Goal: Navigation & Orientation: Find specific page/section

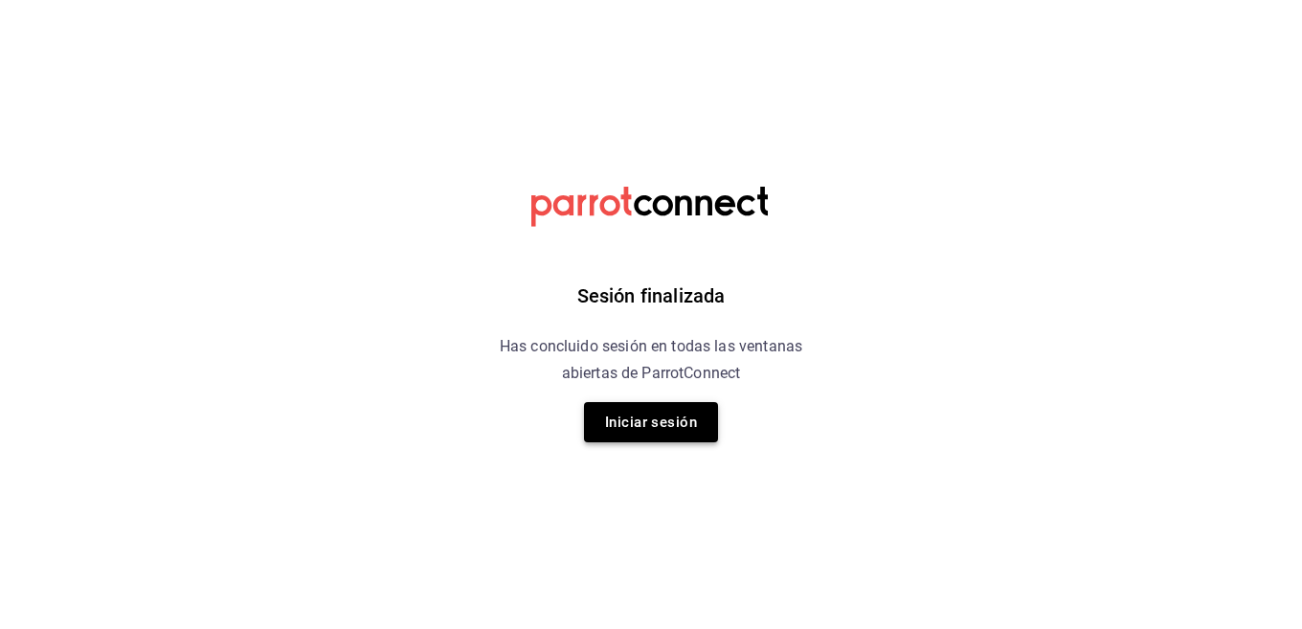
click at [654, 425] on button "Iniciar sesión" at bounding box center [651, 422] width 134 height 40
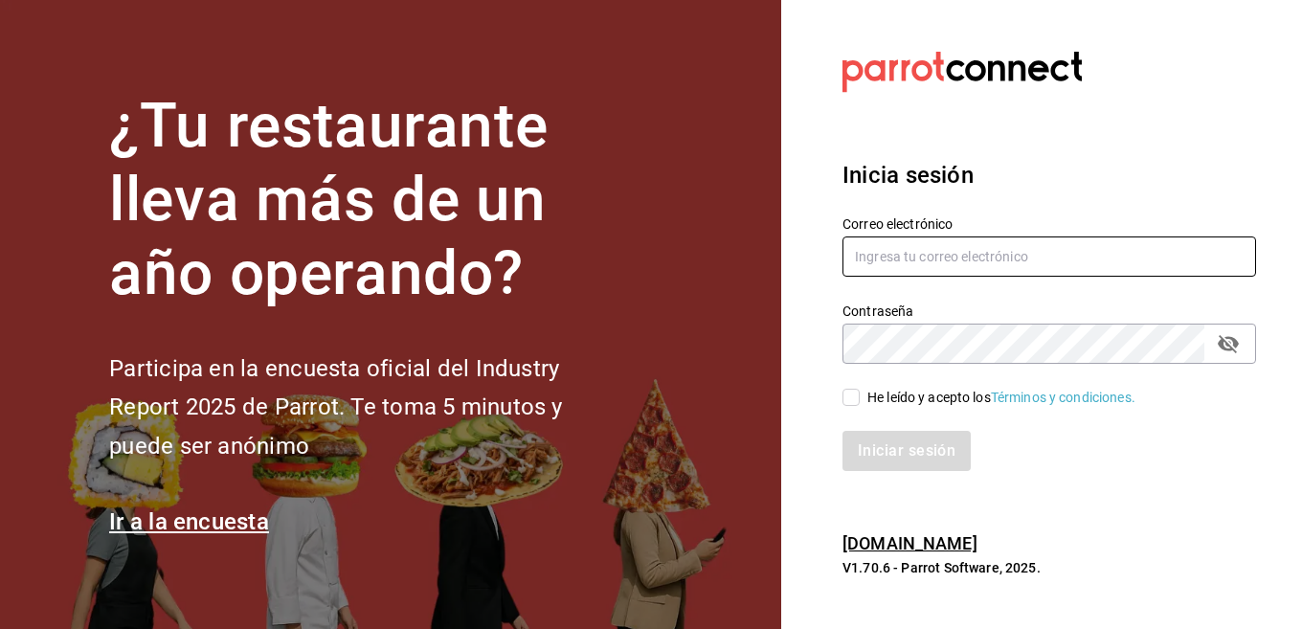
type input "Strana.tepic@hotmail.com"
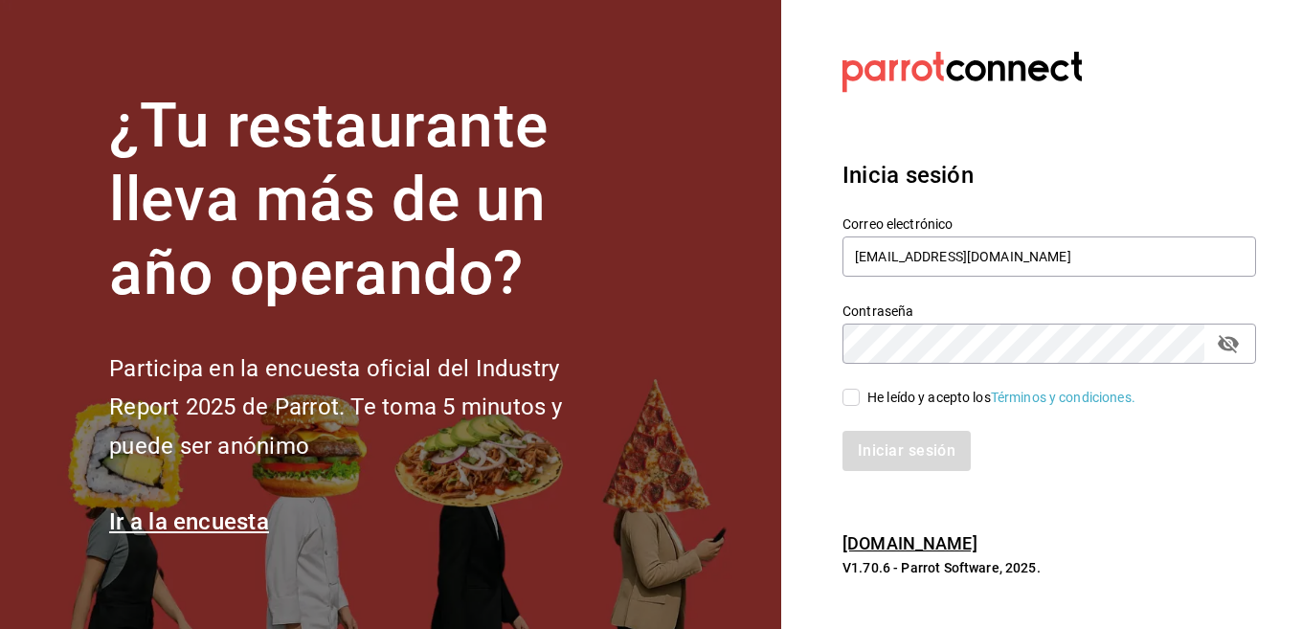
click at [877, 405] on div "He leído y acepto los Términos y condiciones." at bounding box center [1002, 398] width 268 height 20
click at [860, 405] on input "He leído y acepto los Términos y condiciones." at bounding box center [851, 397] width 17 height 17
checkbox input "true"
click at [872, 446] on button "Iniciar sesión" at bounding box center [908, 451] width 130 height 40
click at [872, 446] on div "Iniciar sesión" at bounding box center [1050, 451] width 414 height 40
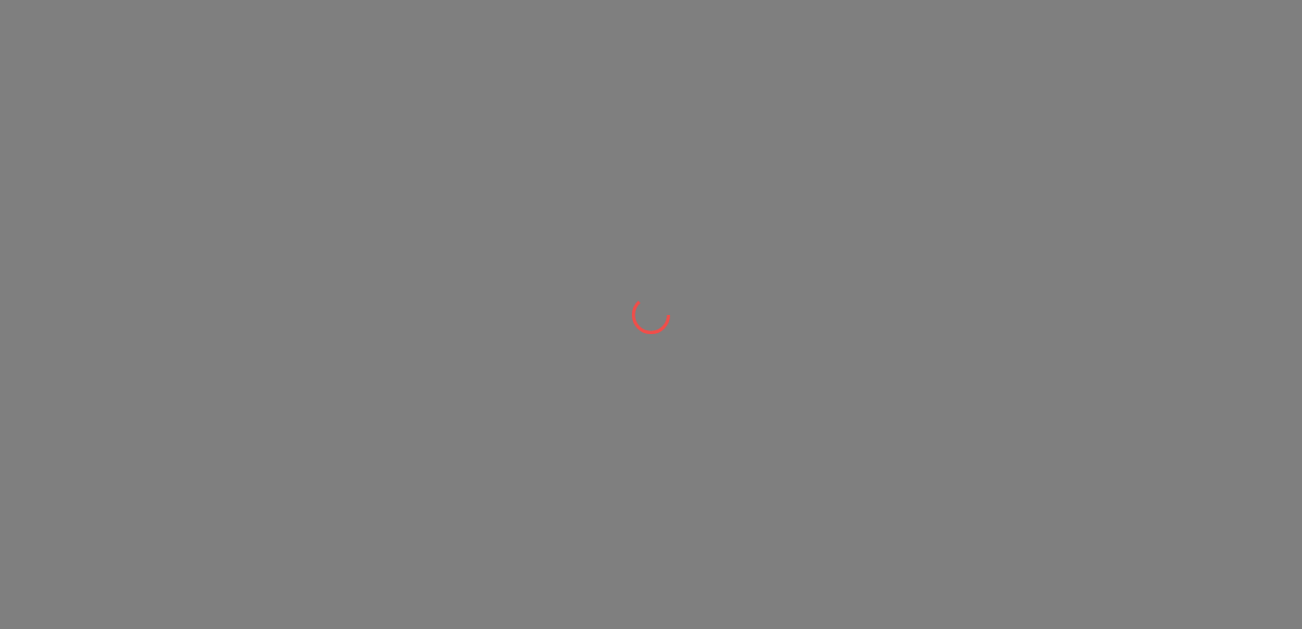
click at [809, 367] on div at bounding box center [651, 314] width 1302 height 629
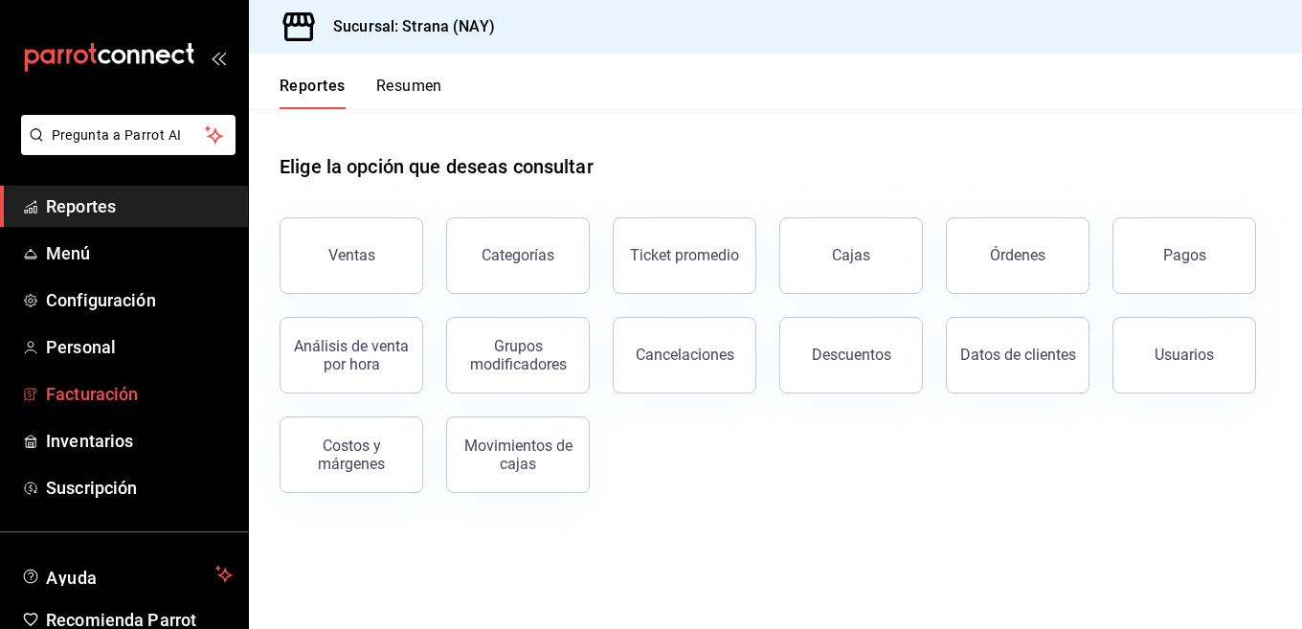
click at [134, 398] on span "Facturación" at bounding box center [139, 394] width 187 height 26
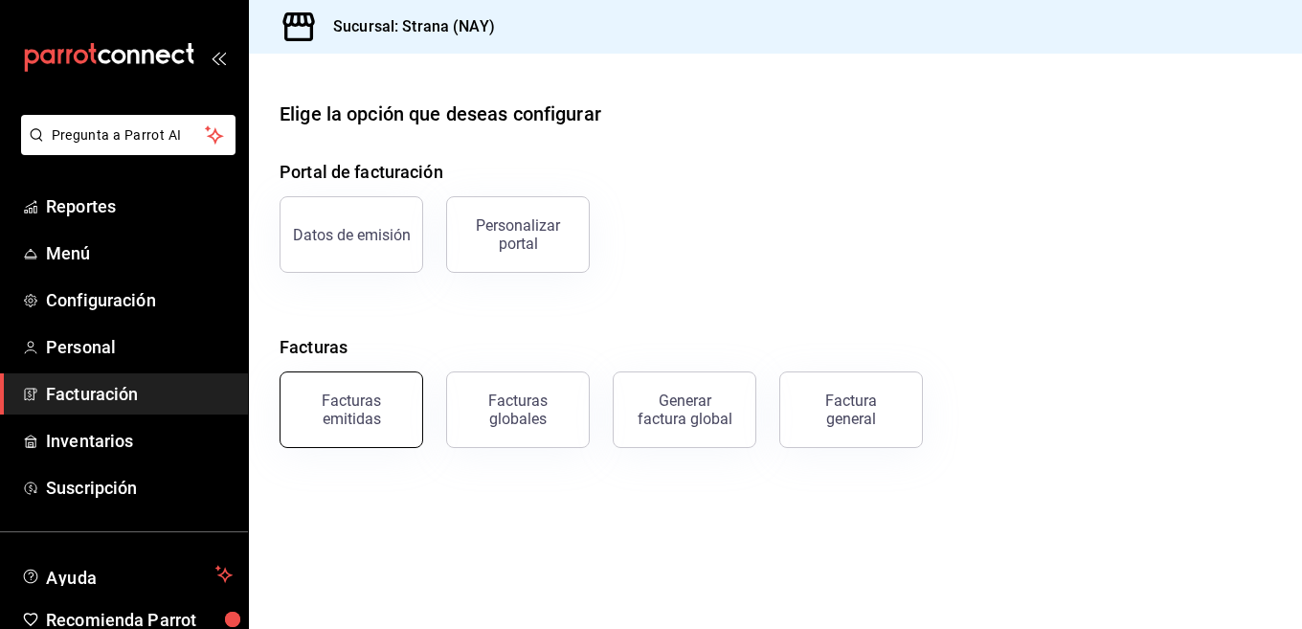
click at [391, 427] on button "Facturas emitidas" at bounding box center [352, 410] width 144 height 77
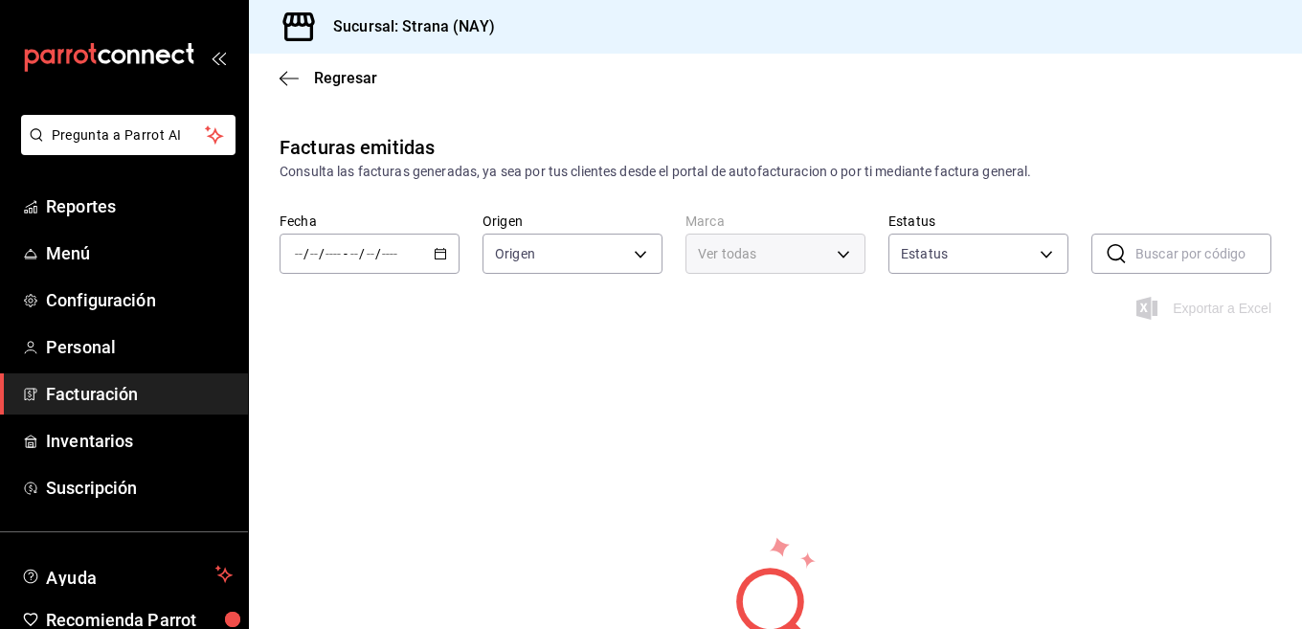
type input "ORDER_INVOICE,GENERAL_INVOICE"
type input "ACTIVE,PENDING_CANCELLATION,CANCELLED,PRE_CANCELLED"
type input "1366c34a-4c58-44fc-8a92-4aa19c38de20"
click at [440, 257] on icon "button" at bounding box center [440, 253] width 13 height 13
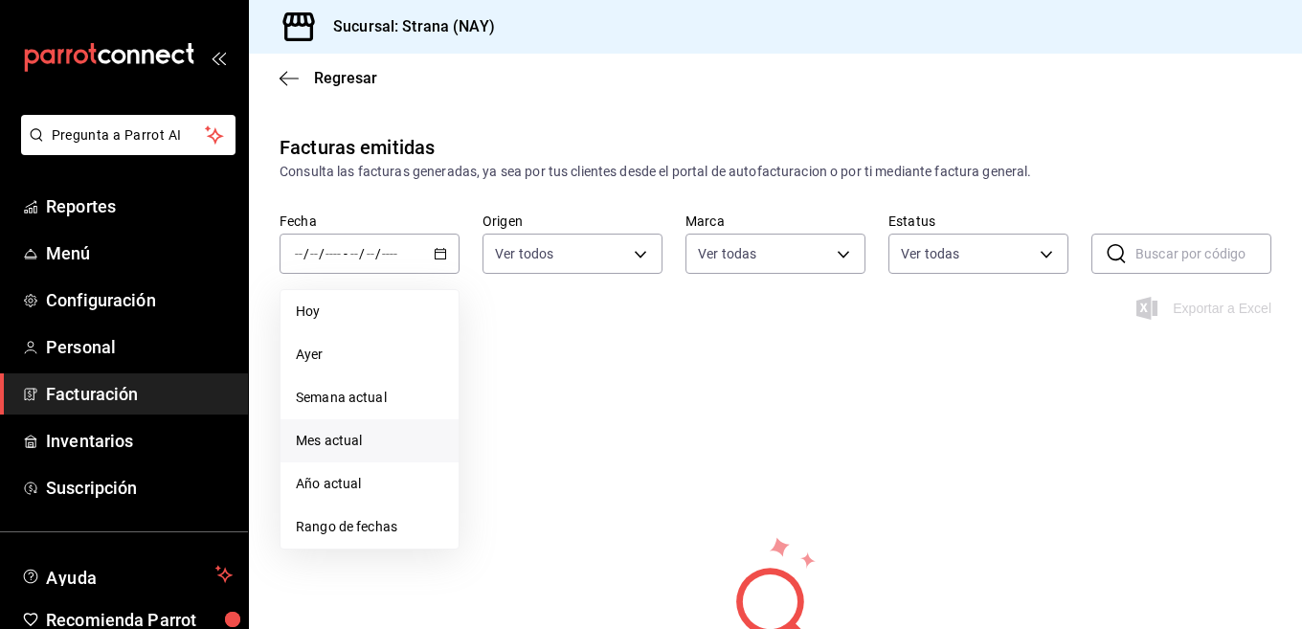
click at [348, 442] on span "Mes actual" at bounding box center [369, 441] width 147 height 20
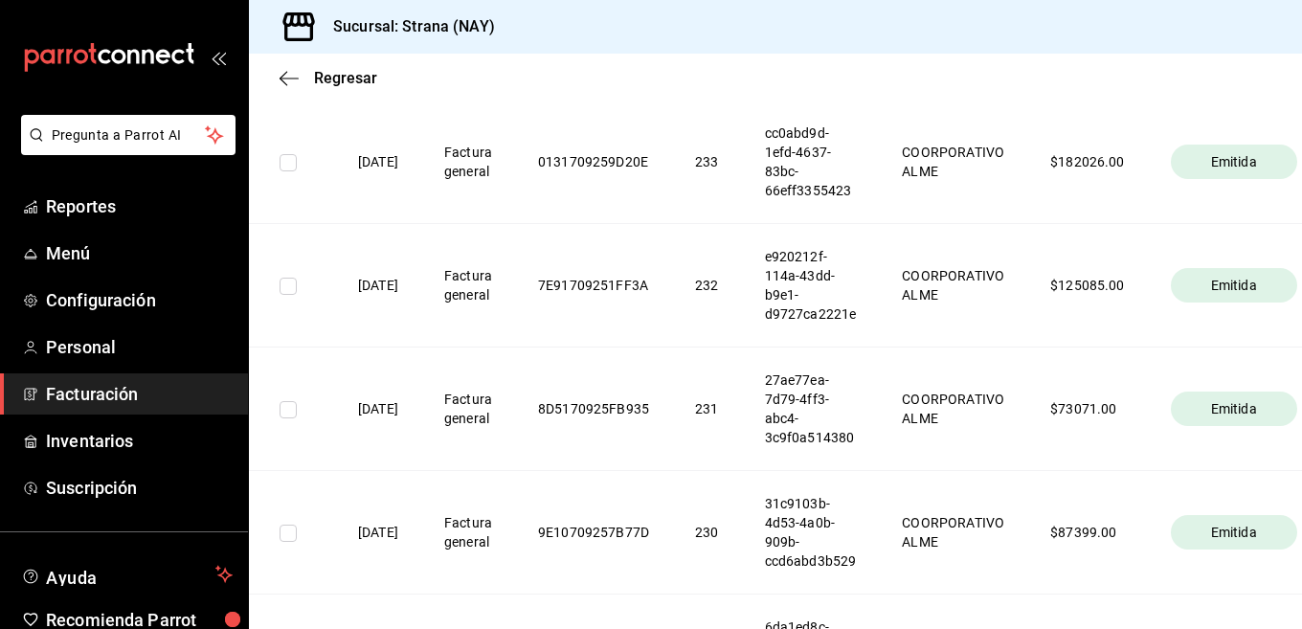
scroll to position [178, 0]
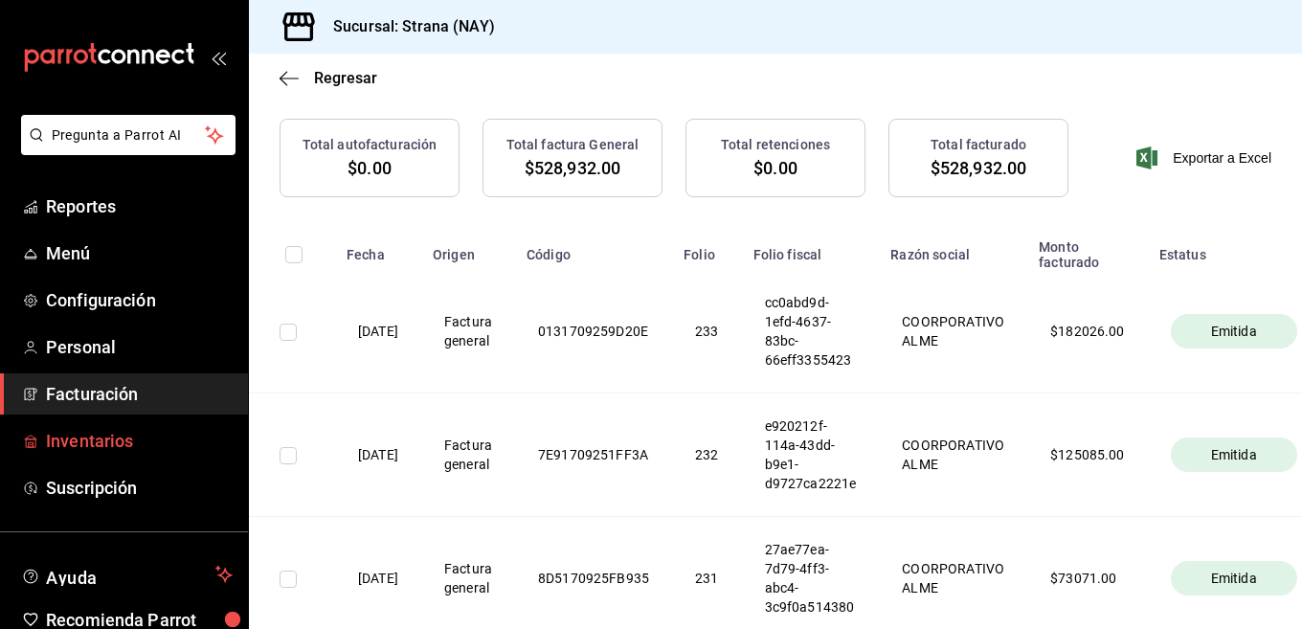
click at [108, 437] on span "Inventarios" at bounding box center [139, 441] width 187 height 26
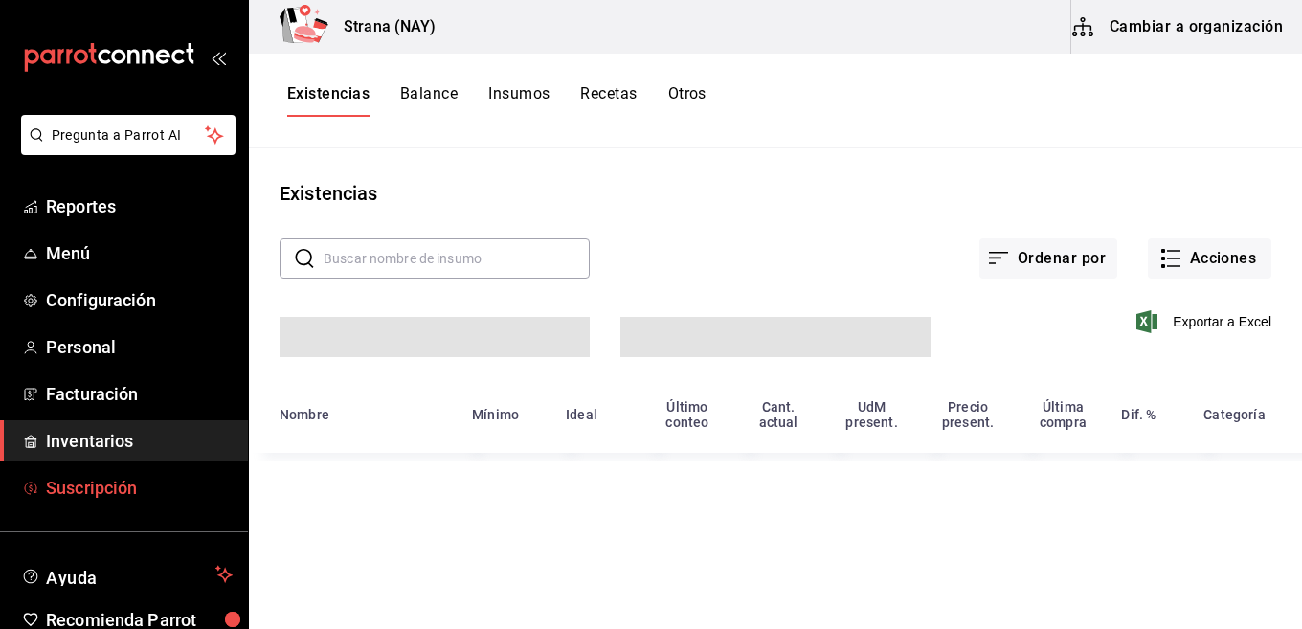
click at [102, 504] on link "Suscripción" at bounding box center [124, 487] width 248 height 41
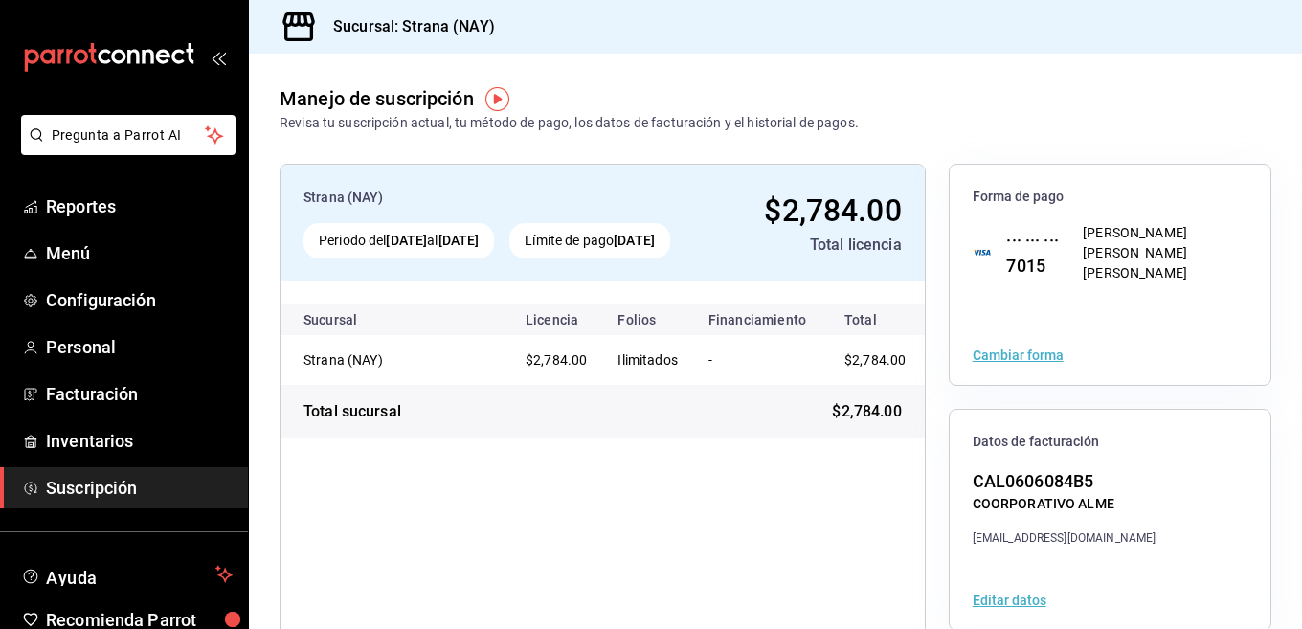
click at [720, 533] on div "Strana (NAY) Periodo del [DATE] al [DATE] Límite de pago [DATE] $2,784.00 Total…" at bounding box center [603, 520] width 646 height 713
click at [99, 436] on span "Inventarios" at bounding box center [139, 441] width 187 height 26
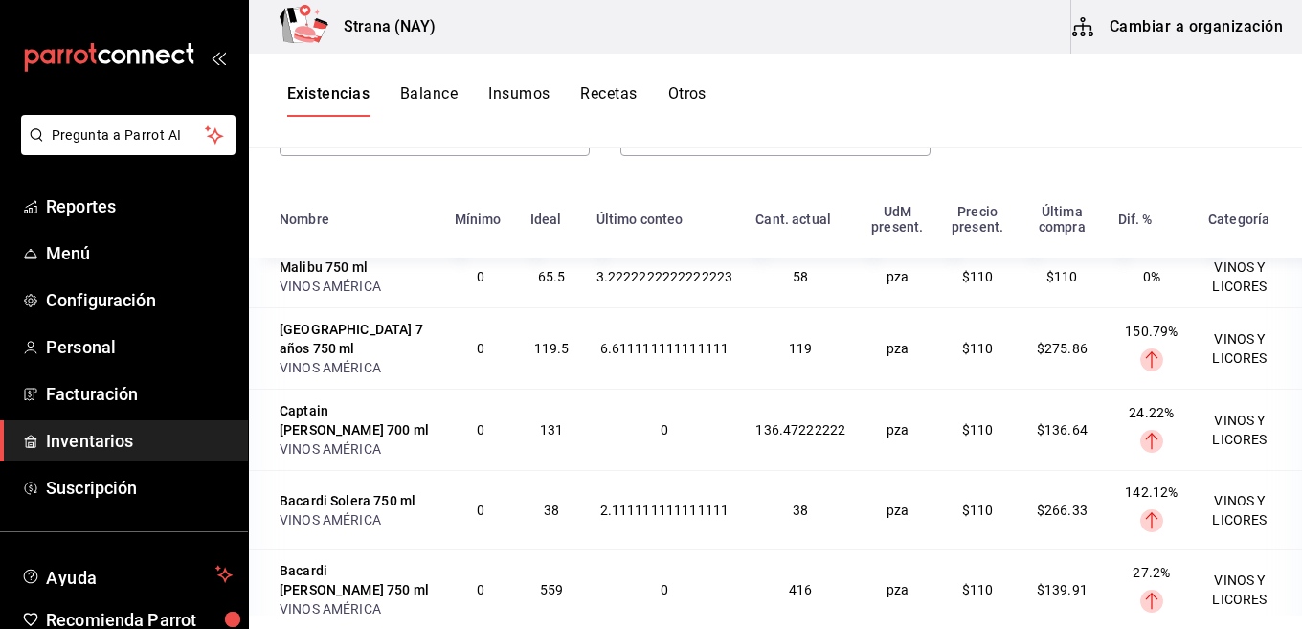
scroll to position [5403, 0]
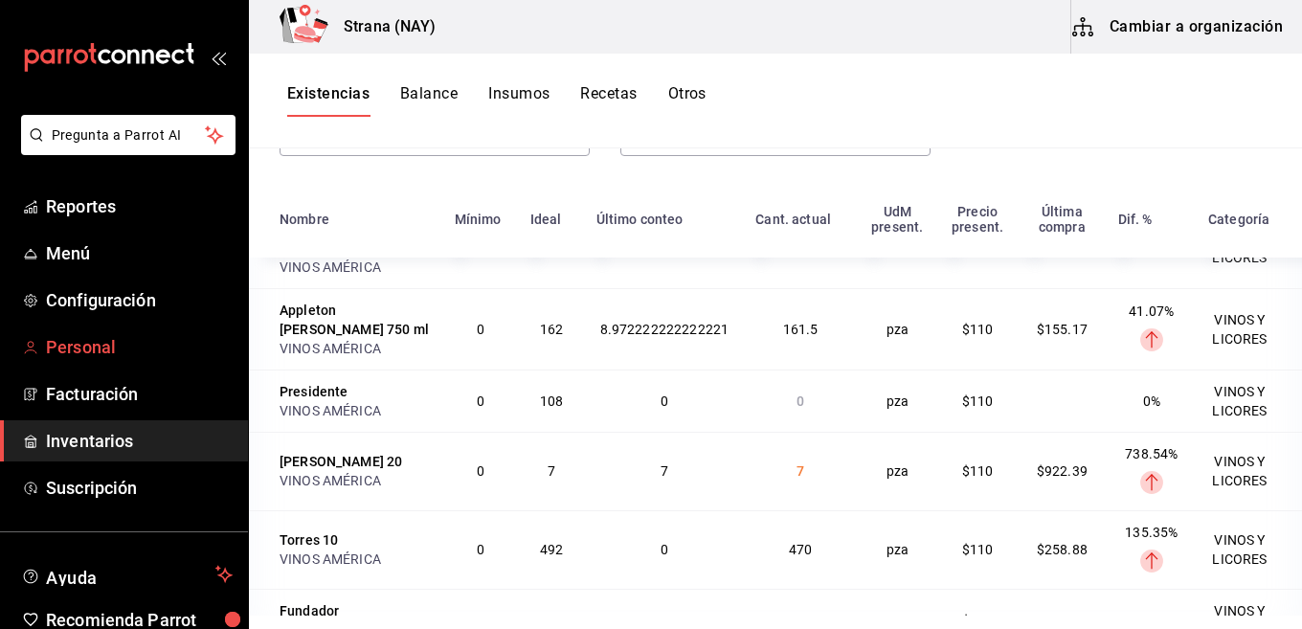
click at [130, 343] on span "Personal" at bounding box center [139, 347] width 187 height 26
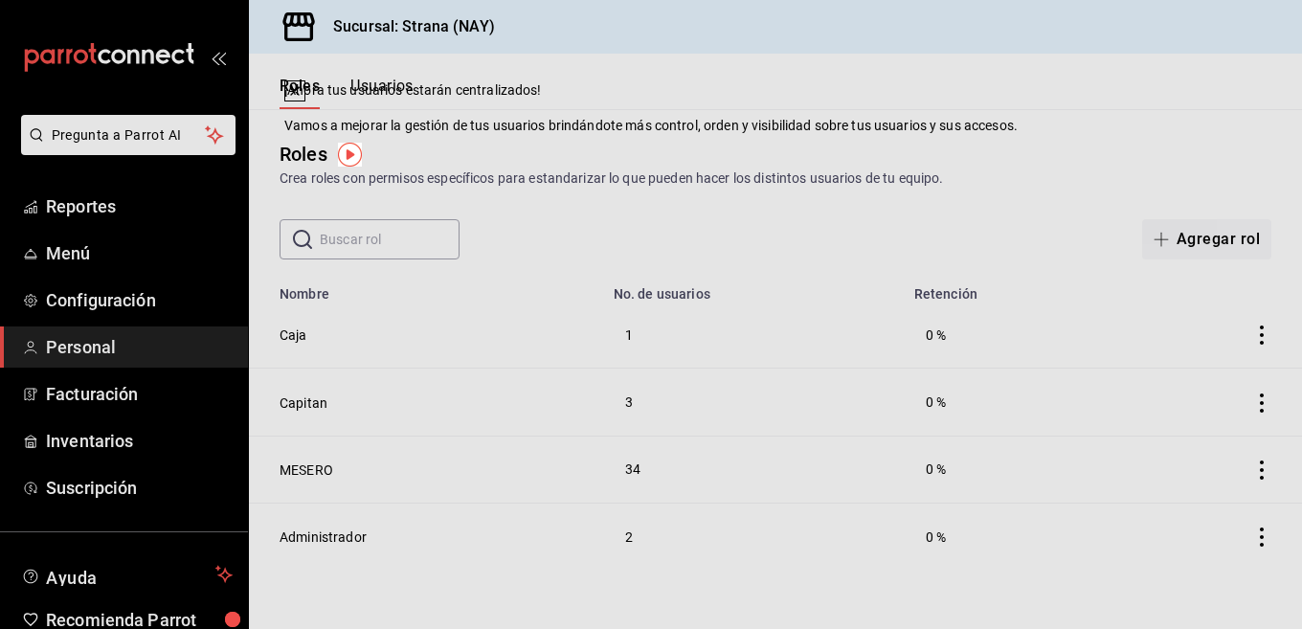
click at [869, 149] on div "Roles Crea roles con permisos específicos para estandarizar lo que pueden hacer…" at bounding box center [775, 164] width 1053 height 49
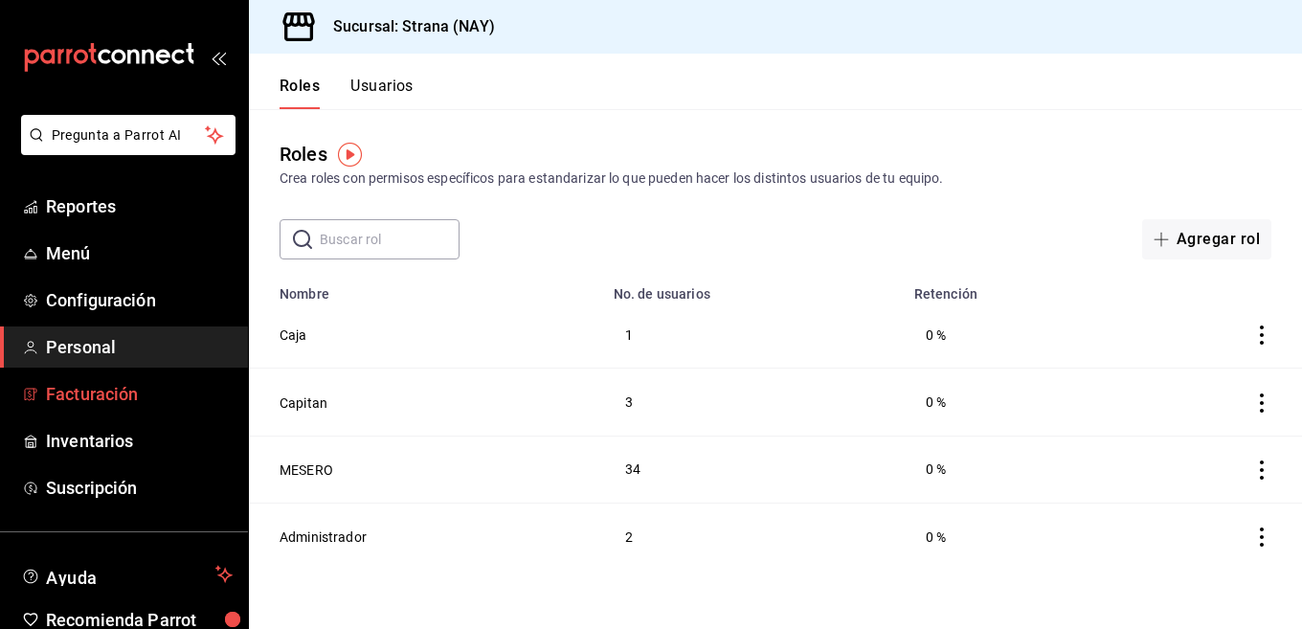
click at [79, 380] on link "Facturación" at bounding box center [124, 394] width 248 height 41
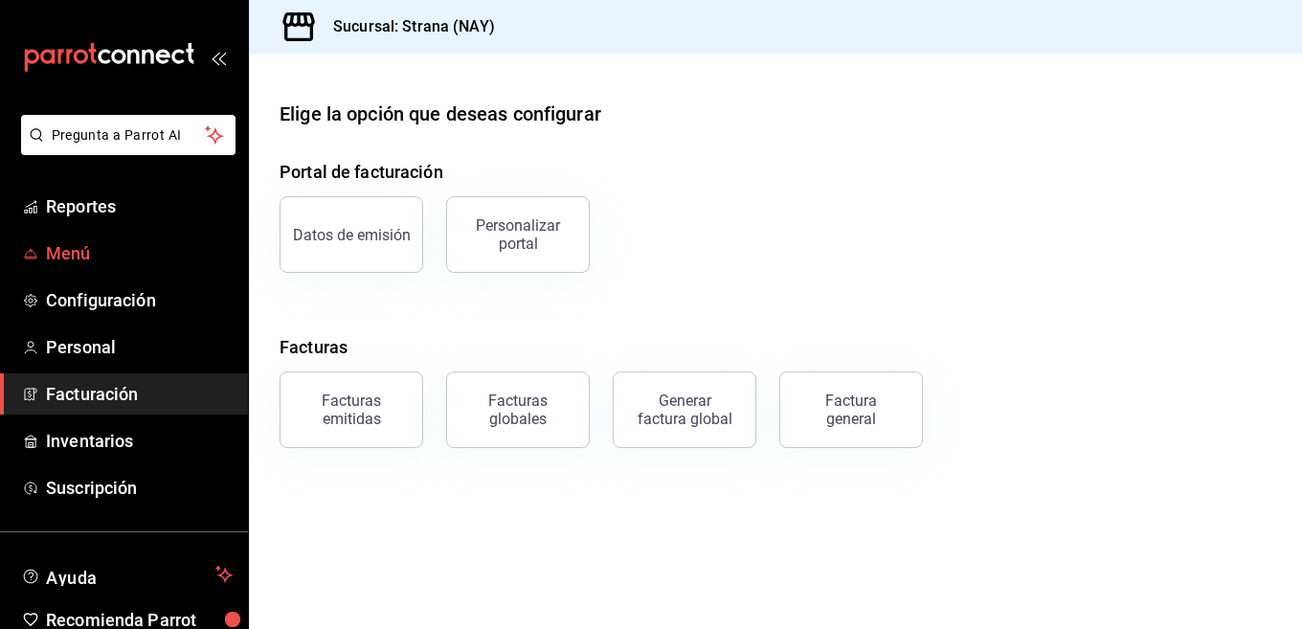
click at [123, 241] on span "Menú" at bounding box center [139, 253] width 187 height 26
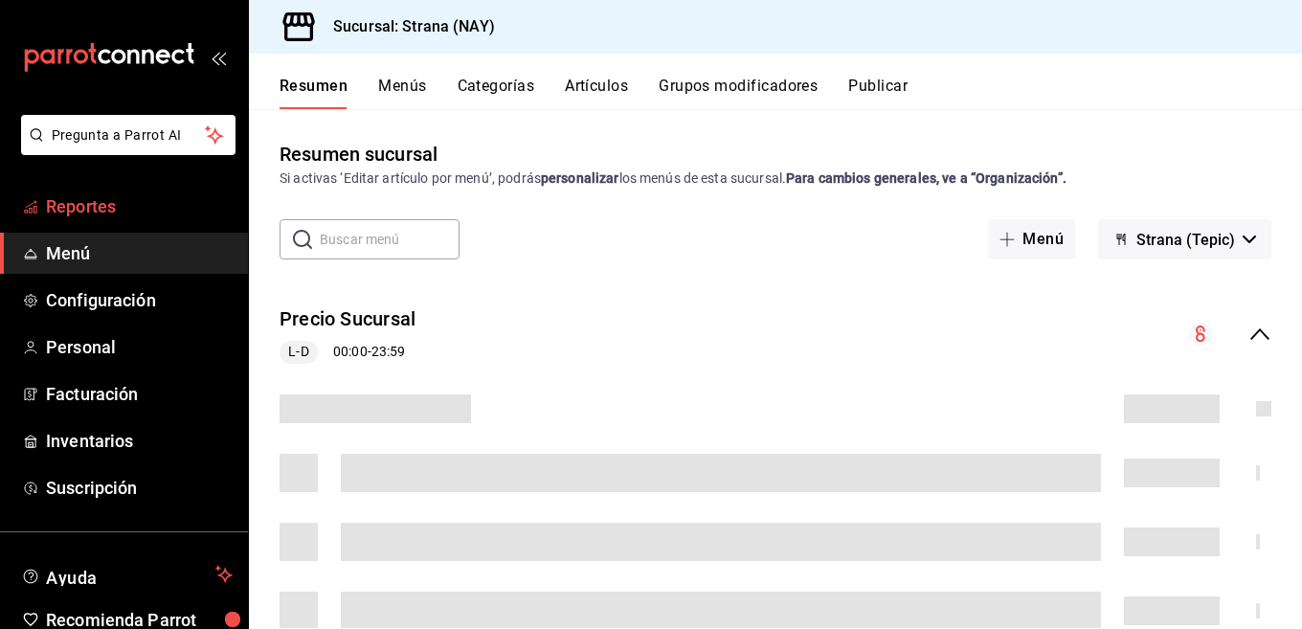
click at [130, 199] on span "Reportes" at bounding box center [139, 206] width 187 height 26
